Goal: Contribute content

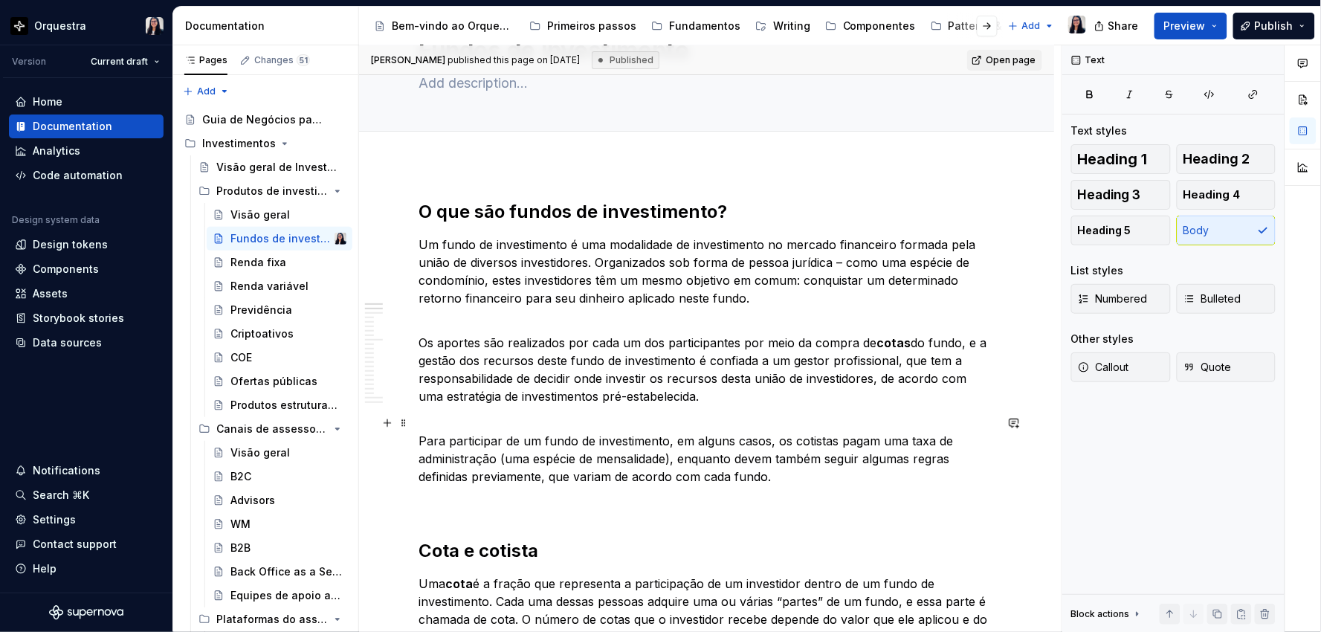
scroll to position [82, 0]
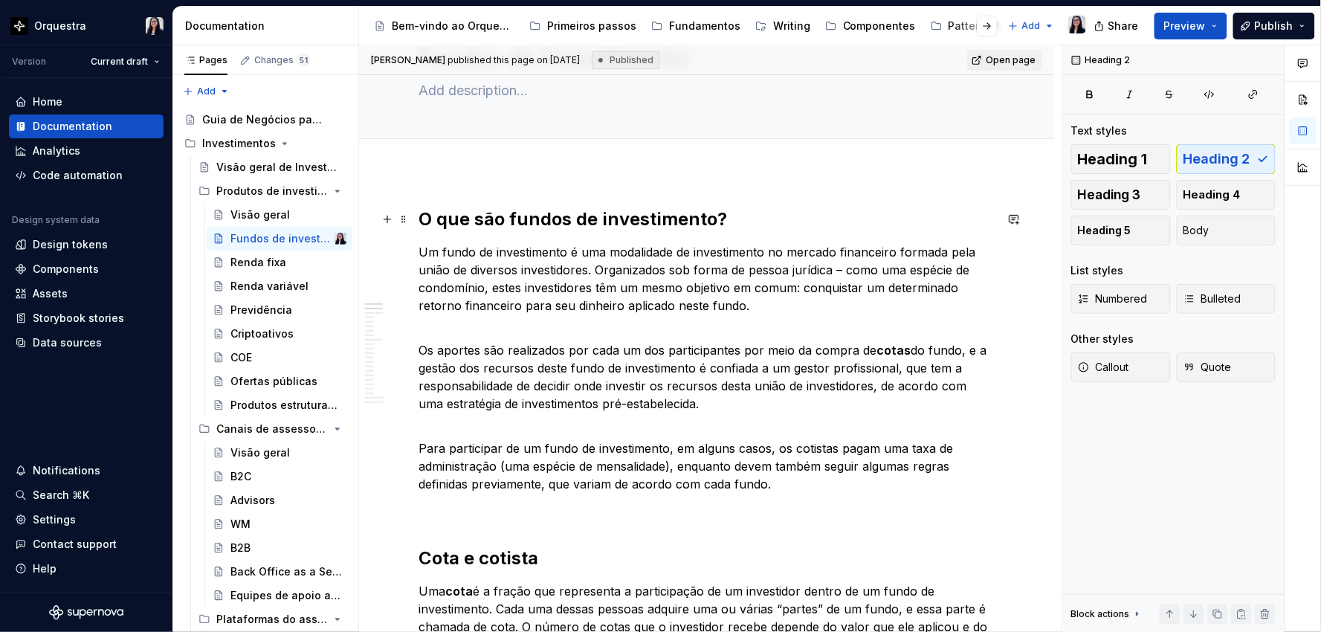
click at [514, 219] on h2 "O que são fundos de investimento?" at bounding box center [706, 219] width 576 height 24
type textarea "*"
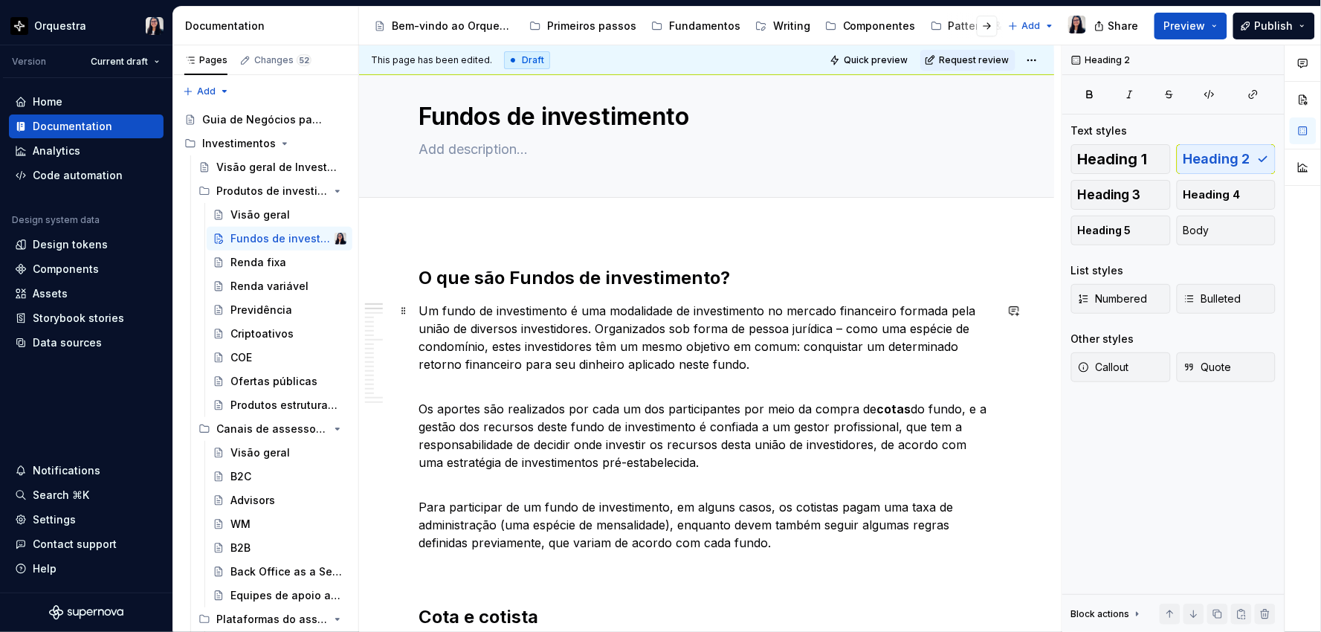
scroll to position [0, 0]
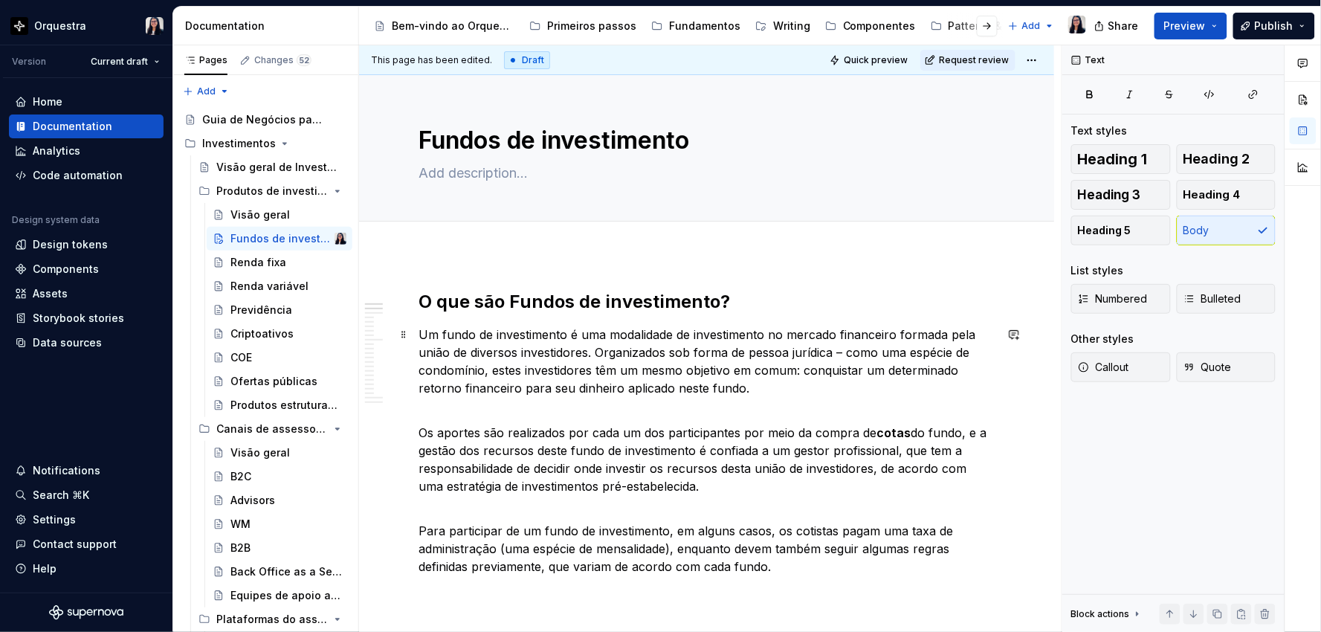
click at [922, 376] on p "Um fundo de investimento é uma modalidade de investimento no mercado financeiro…" at bounding box center [706, 361] width 576 height 71
click at [1035, 59] on html "Orquestra Version Current draft Home Documentation Analytics Code automation De…" at bounding box center [660, 316] width 1321 height 632
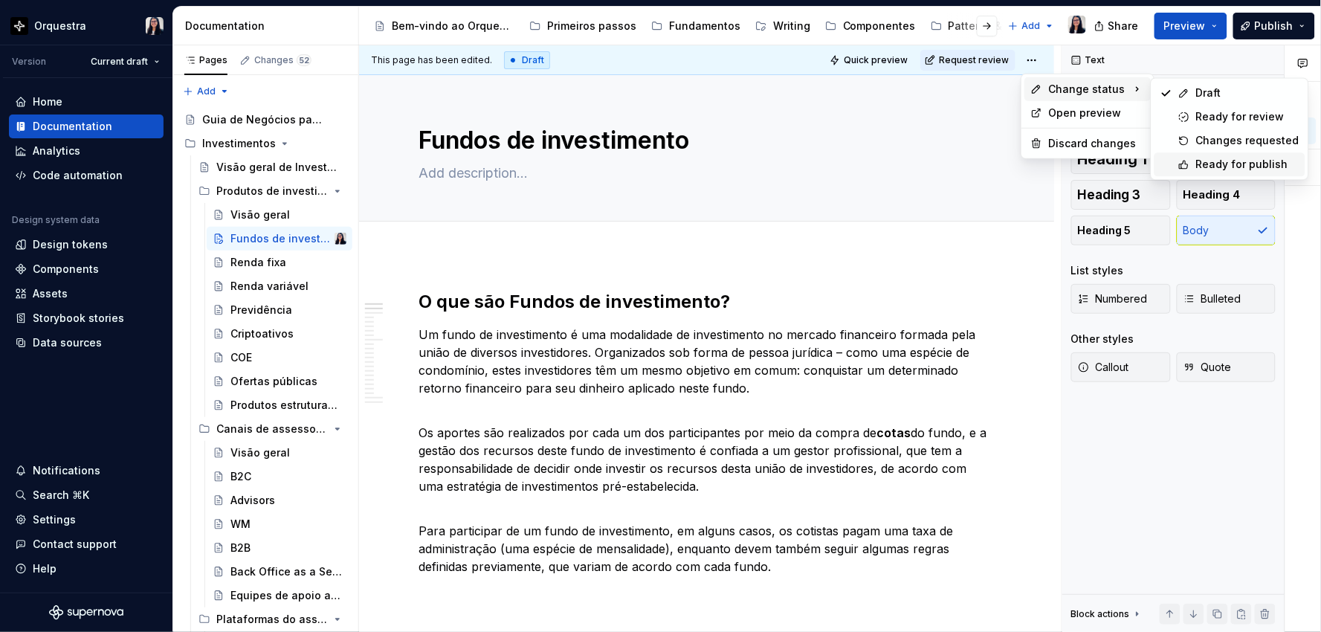
click at [1240, 172] on div "Ready for publish" at bounding box center [1229, 164] width 151 height 24
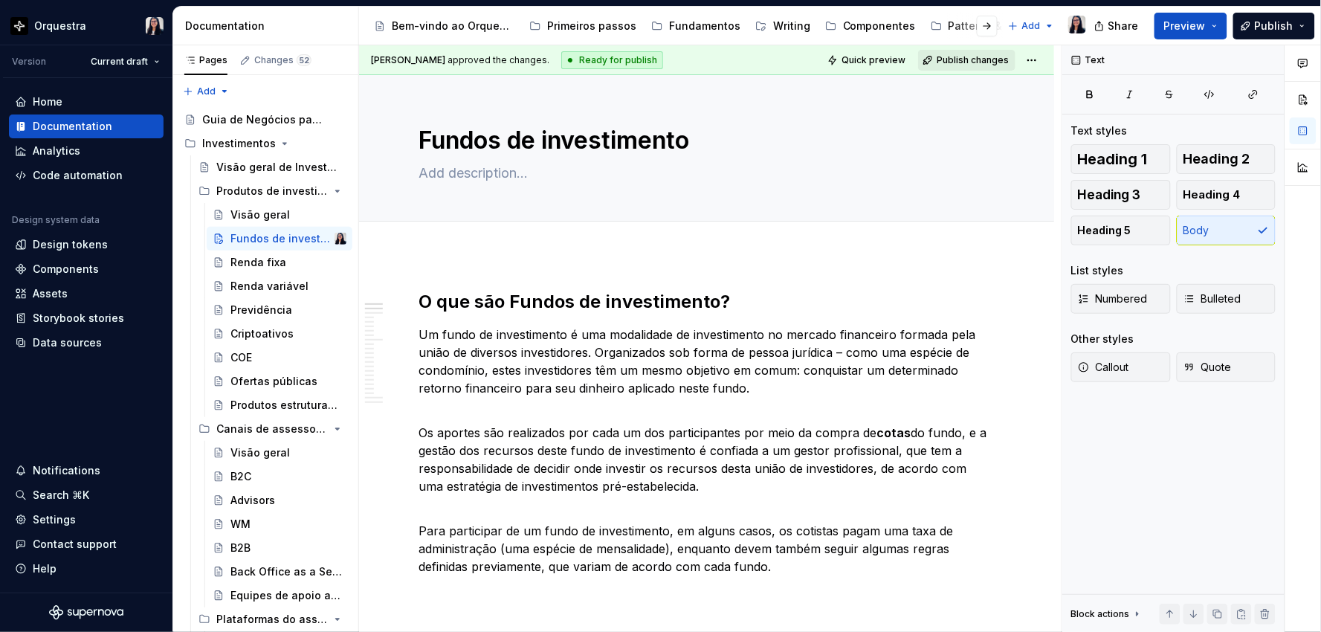
click at [960, 61] on span "Publish changes" at bounding box center [972, 60] width 72 height 12
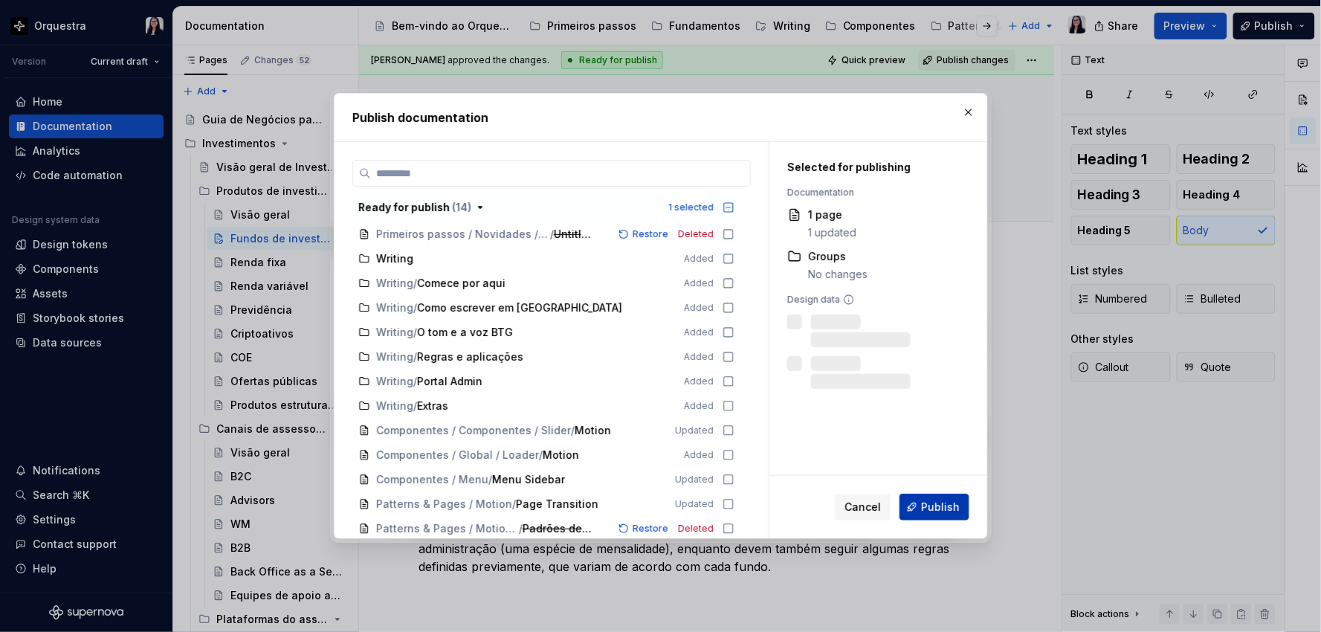
click at [938, 514] on button "Publish" at bounding box center [934, 507] width 70 height 27
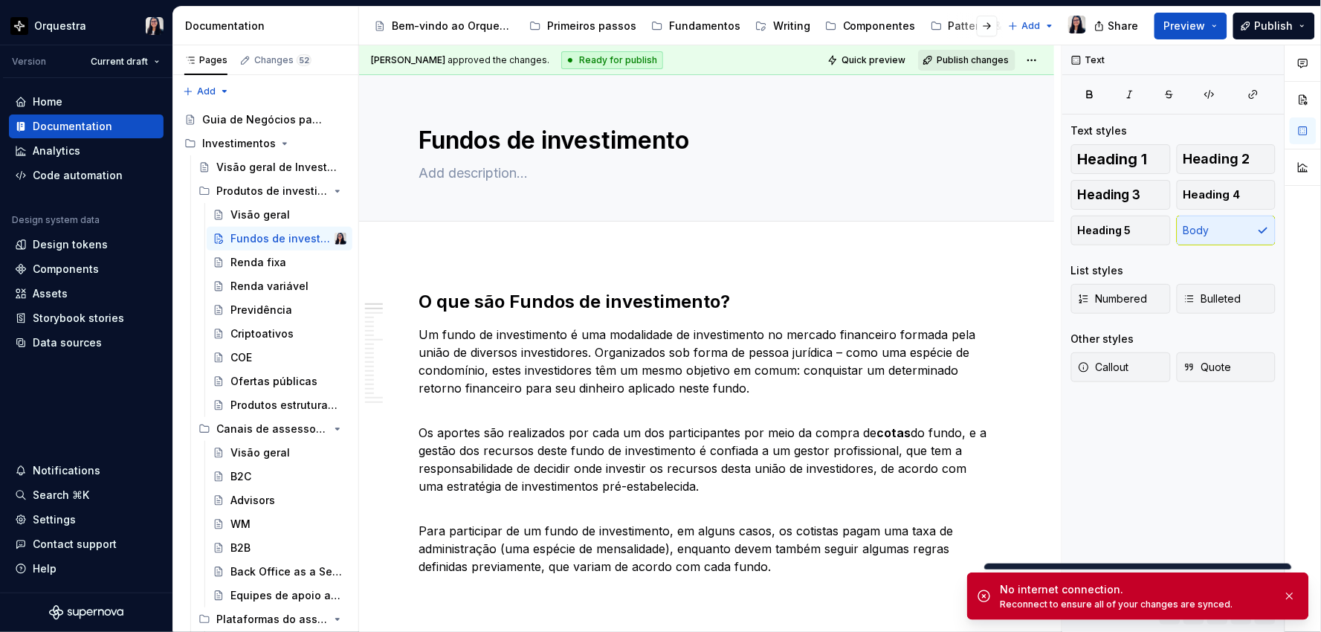
click at [977, 56] on span "Publish changes" at bounding box center [972, 60] width 72 height 12
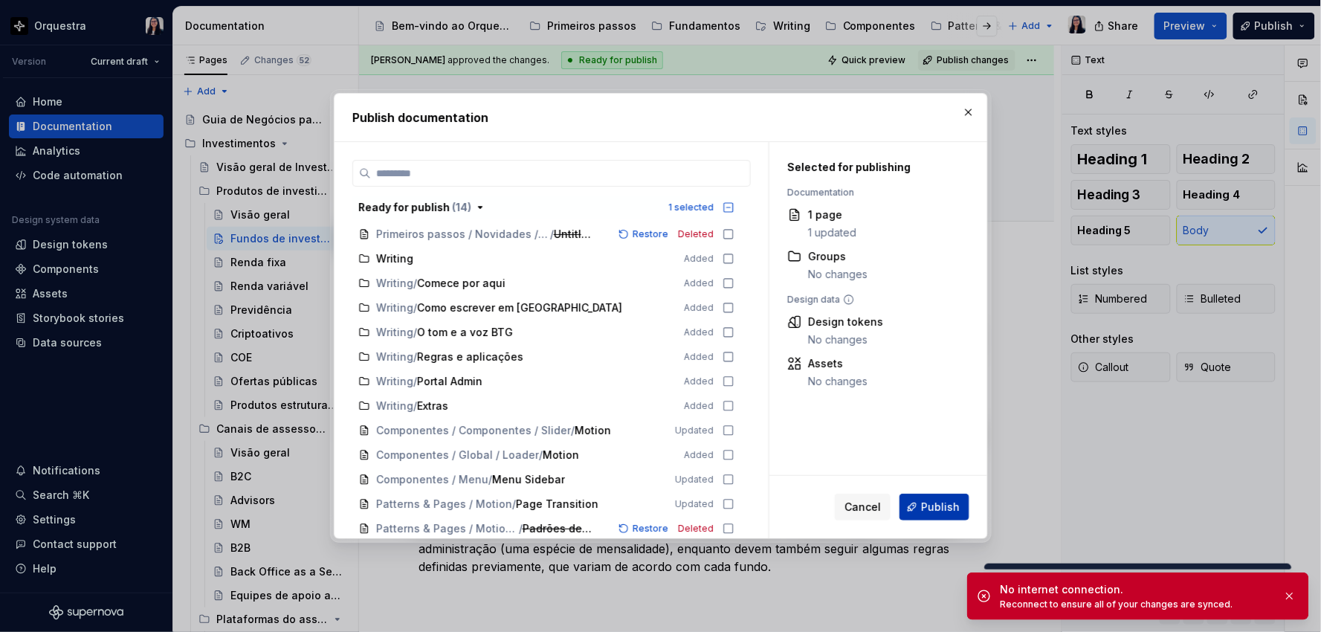
click at [935, 514] on span "Publish" at bounding box center [940, 506] width 39 height 15
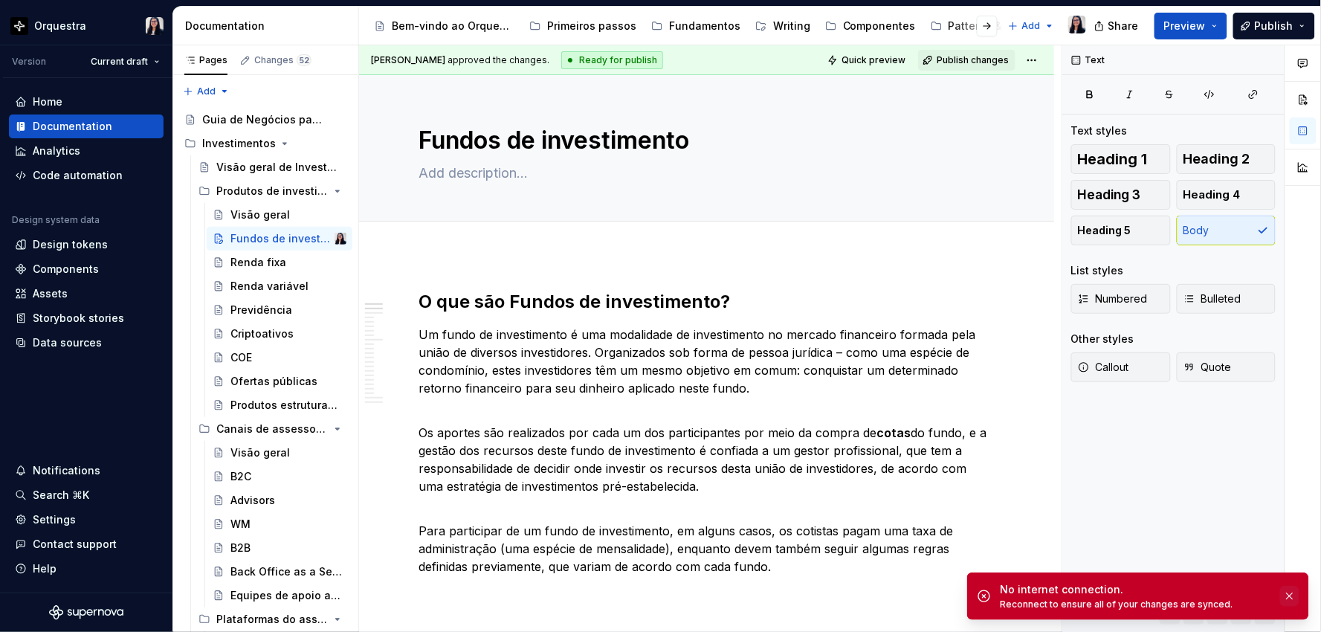
click at [1292, 596] on button "button" at bounding box center [1289, 596] width 19 height 21
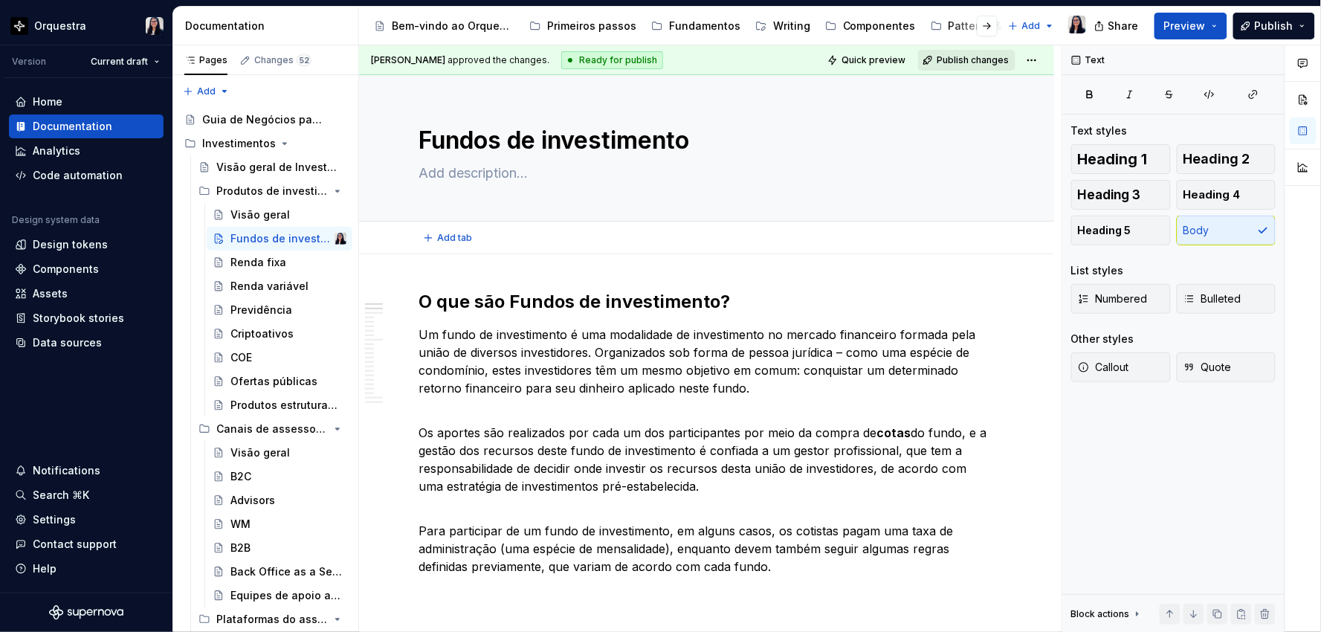
type textarea "*"
